Goal: Navigation & Orientation: Find specific page/section

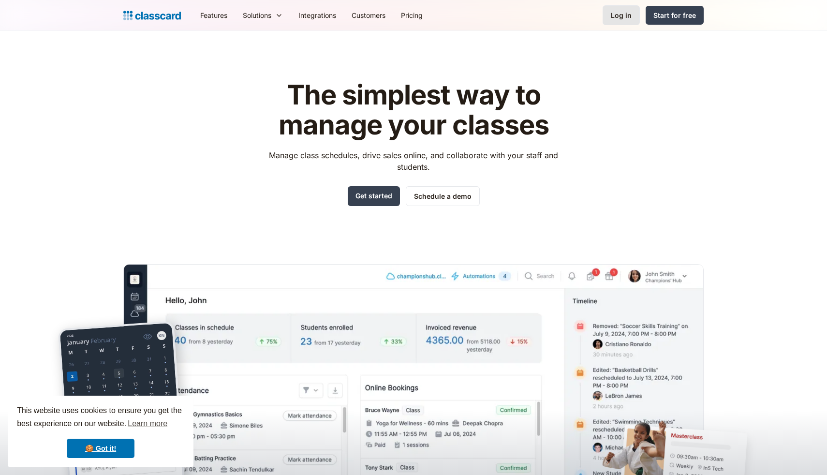
click at [630, 20] on link "Log in" at bounding box center [621, 15] width 37 height 20
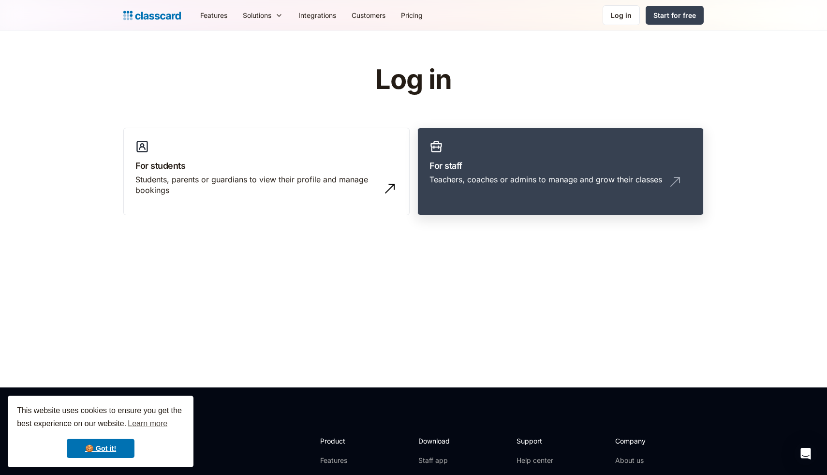
click at [530, 213] on link "For staff Teachers, coaches or admins to manage and grow their classes" at bounding box center [560, 172] width 286 height 88
